Goal: Task Accomplishment & Management: Use online tool/utility

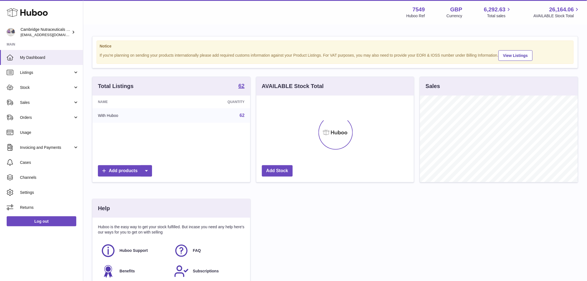
scroll to position [86, 157]
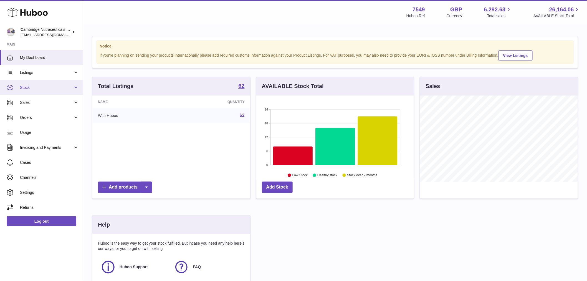
click at [42, 90] on link "Stock" at bounding box center [41, 87] width 83 height 15
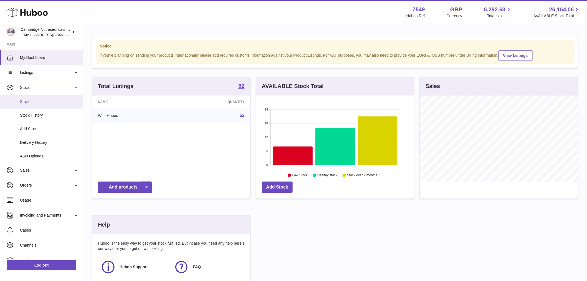
click at [42, 99] on span "Stock" at bounding box center [49, 101] width 59 height 5
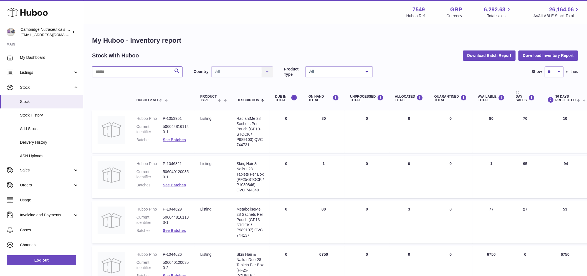
click at [137, 75] on input "text" at bounding box center [137, 71] width 90 height 11
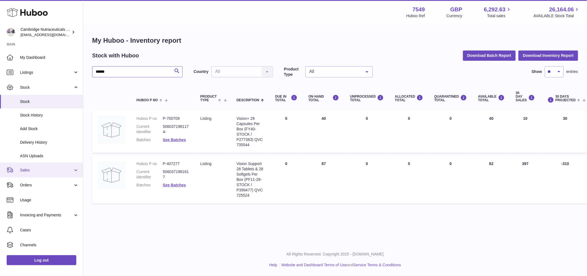
type input "******"
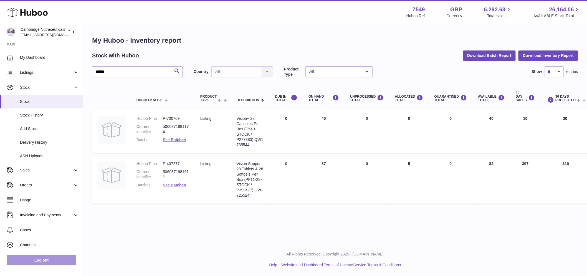
click at [39, 265] on link "Log out" at bounding box center [42, 260] width 70 height 10
